Goal: Use online tool/utility: Use online tool/utility

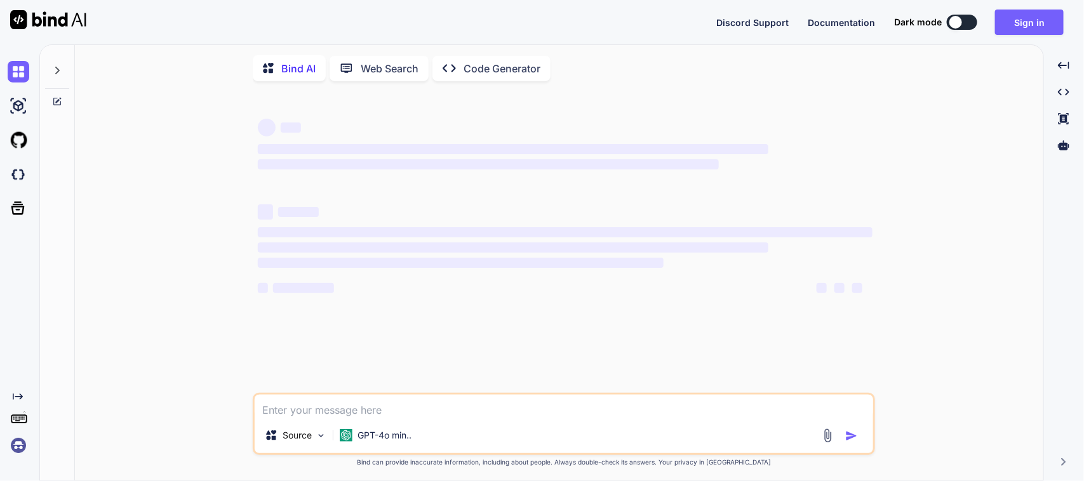
type textarea "x"
click at [358, 412] on textarea at bounding box center [564, 406] width 619 height 23
type textarea "x"
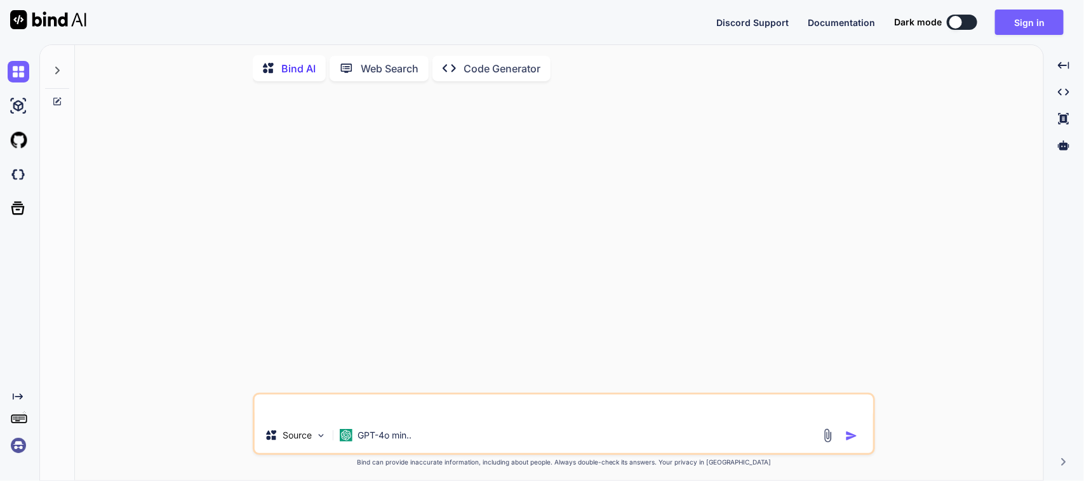
click at [302, 415] on textarea at bounding box center [564, 406] width 619 height 23
type textarea "d"
paste textarea "Please improve this sentence in formal way => Please find the endpoint of this …"
type textarea "Please improve this sentence in formal way => Please find the endpoint of this …"
click at [863, 437] on button "button" at bounding box center [854, 436] width 18 height 13
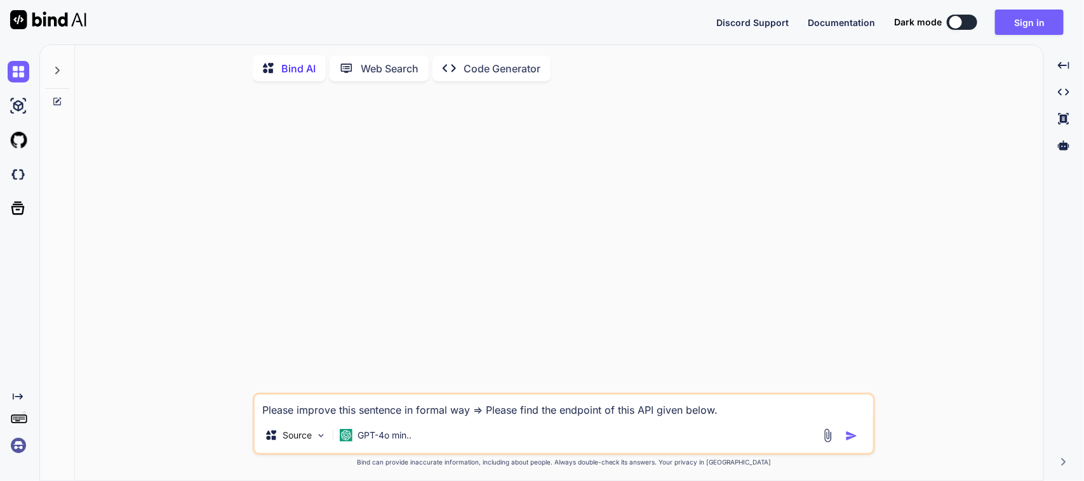
scroll to position [5, 0]
